Goal: Information Seeking & Learning: Learn about a topic

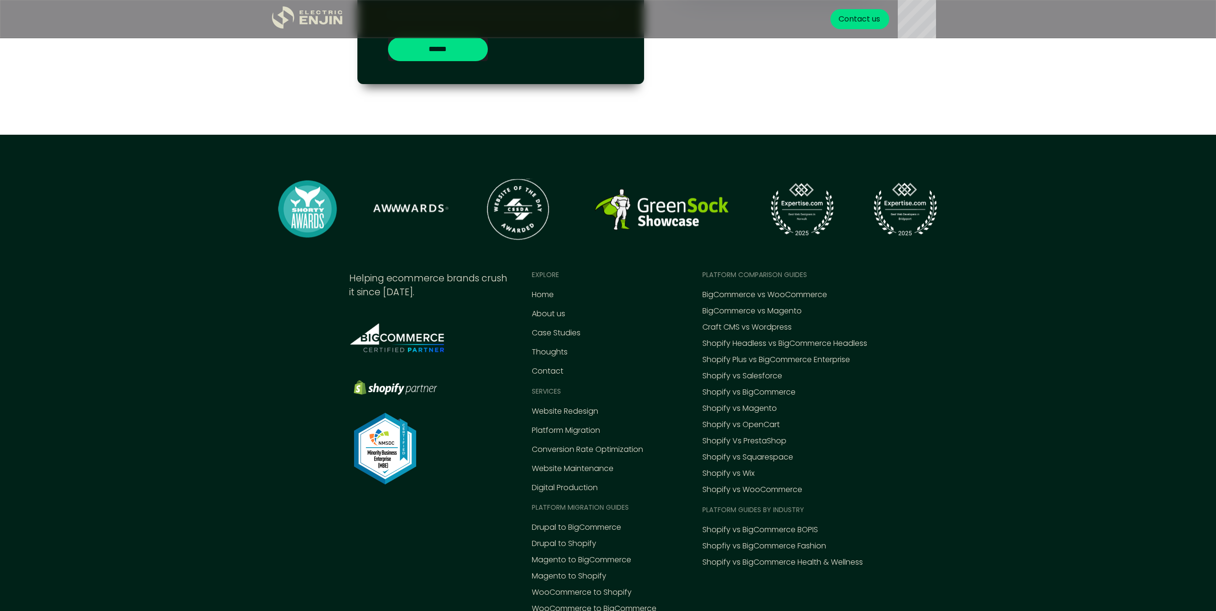
scroll to position [4438, 0]
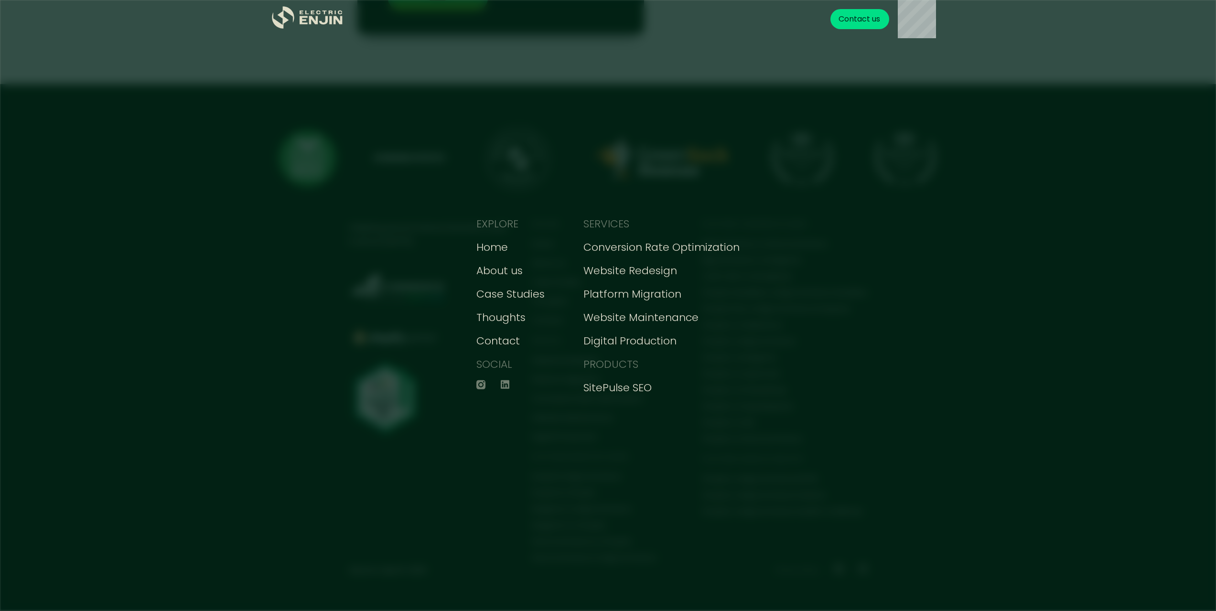
click at [1003, 300] on div "EXPLORE Home About us Case Studies Thoughts Contact SOCIAL SERVICES Conversion …" at bounding box center [608, 305] width 1216 height 611
click at [906, 275] on div "EXPLORE Home About us Case Studies Thoughts Contact SOCIAL SERVICES Conversion …" at bounding box center [608, 305] width 1216 height 611
click at [772, 183] on div "EXPLORE Home About us Case Studies Thoughts Contact SOCIAL SERVICES Conversion …" at bounding box center [608, 305] width 382 height 611
click at [508, 251] on div "Home" at bounding box center [492, 247] width 32 height 16
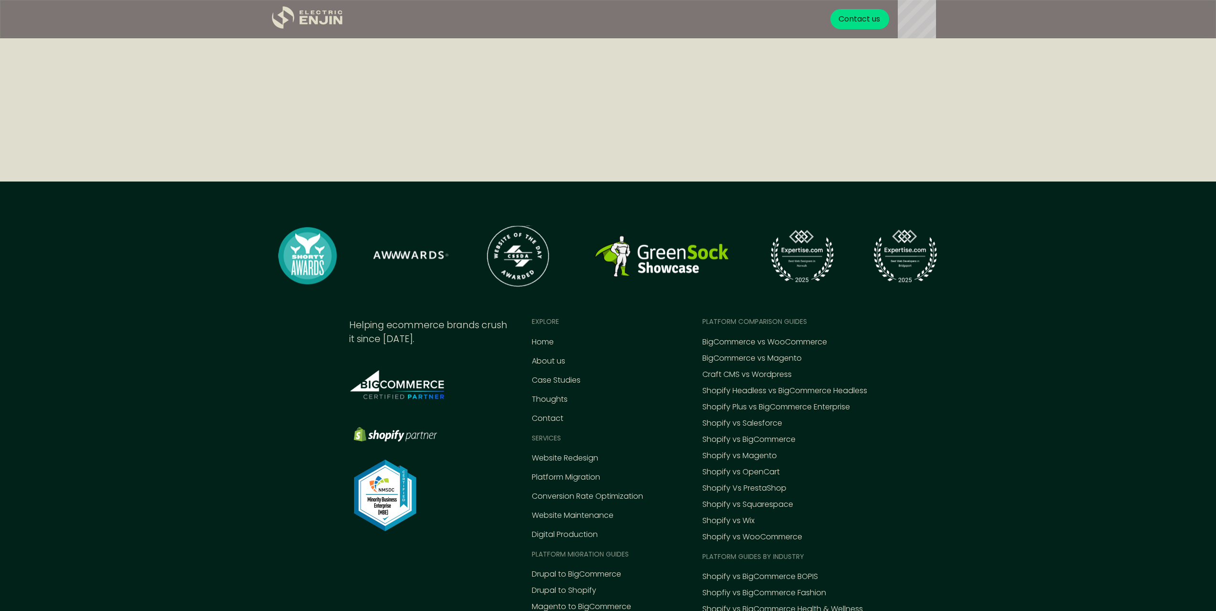
scroll to position [4107, 0]
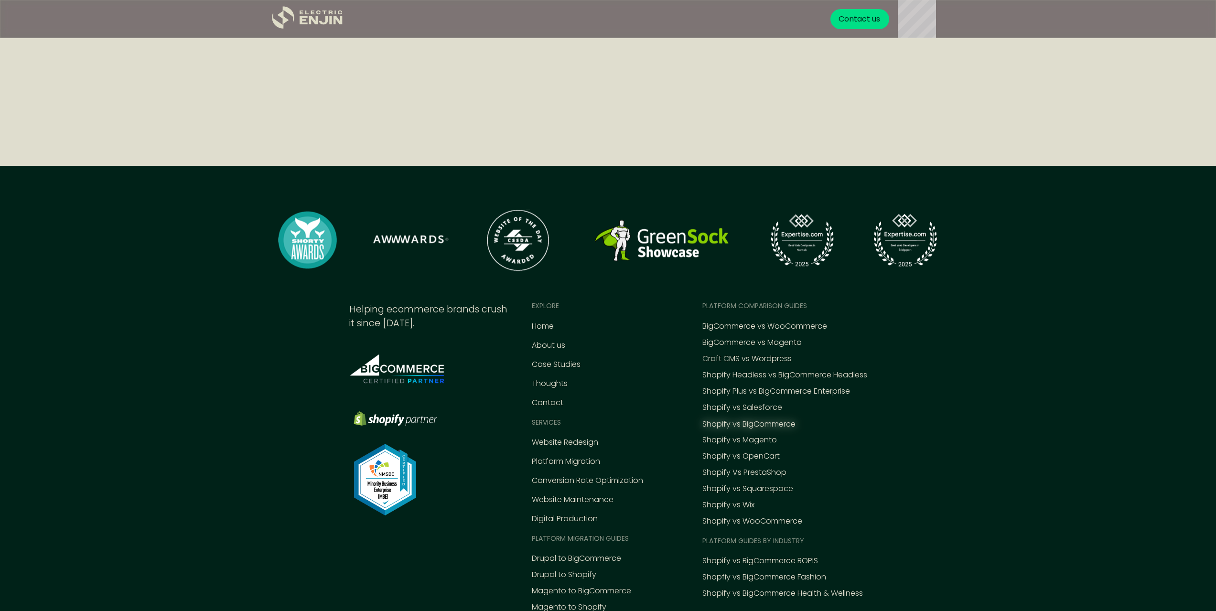
click at [748, 424] on div "Shopify vs BigCommerce" at bounding box center [748, 423] width 93 height 11
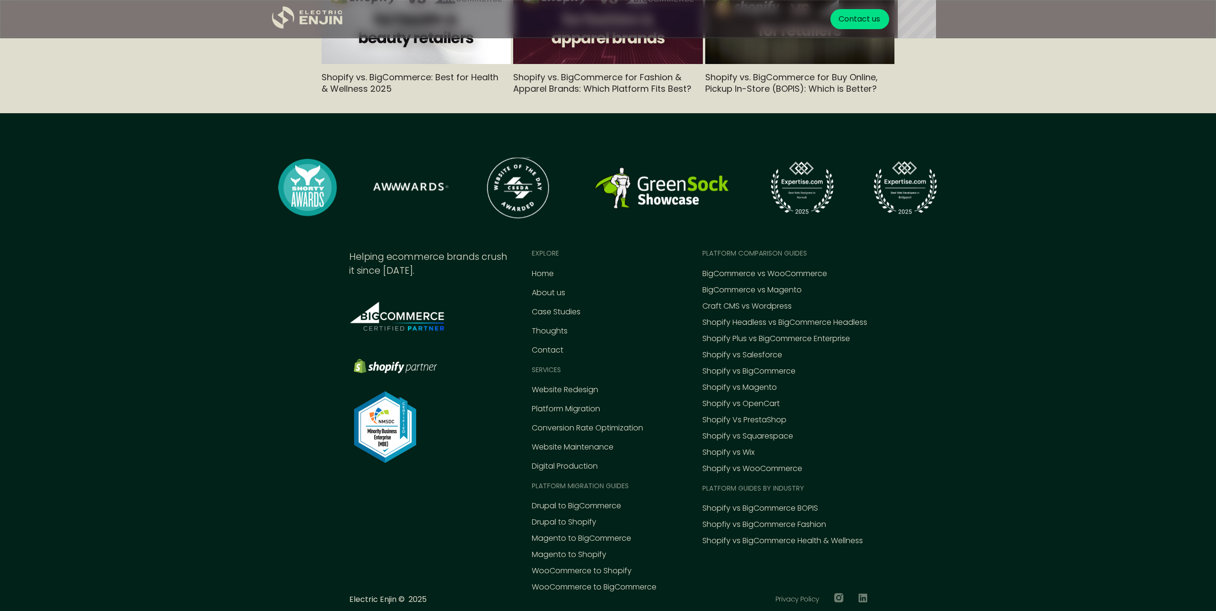
scroll to position [2806, 0]
